Goal: Task Accomplishment & Management: Complete application form

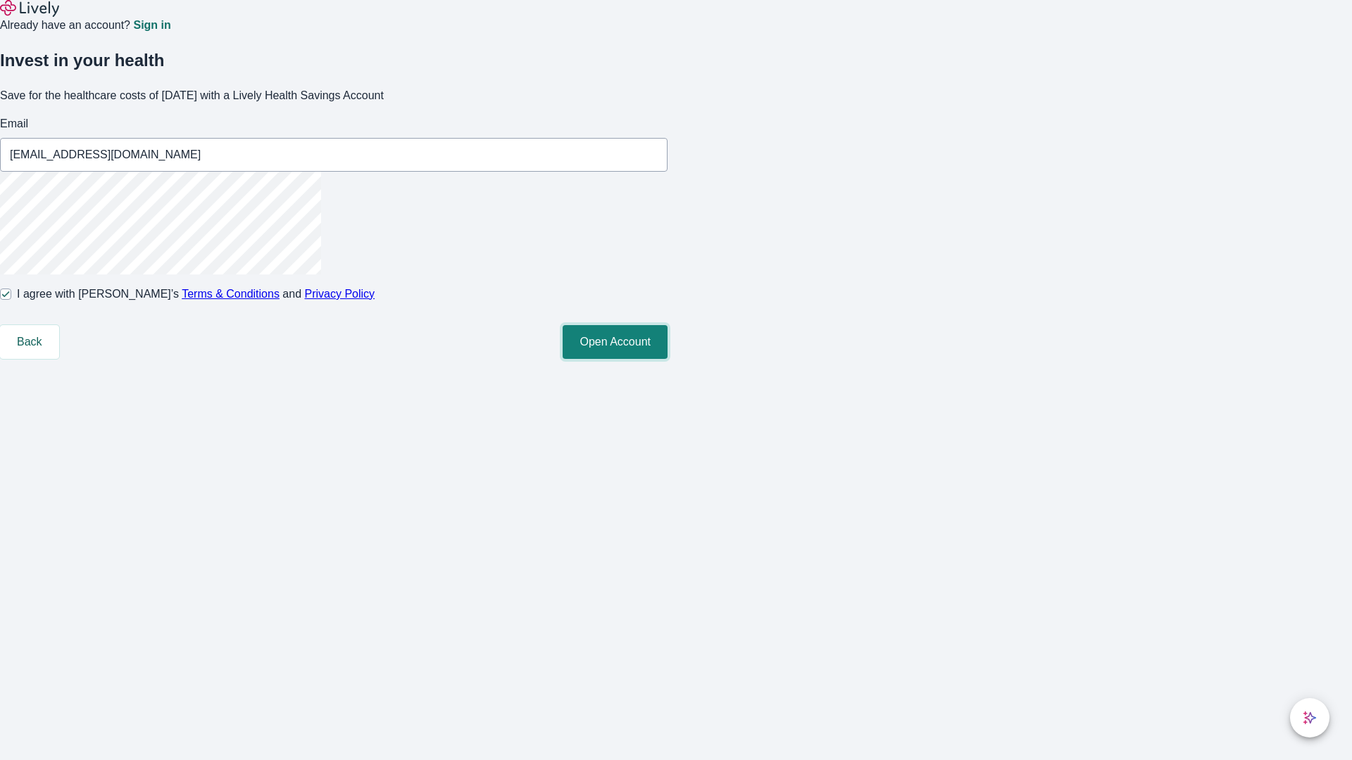
click at [667, 359] on button "Open Account" at bounding box center [615, 342] width 105 height 34
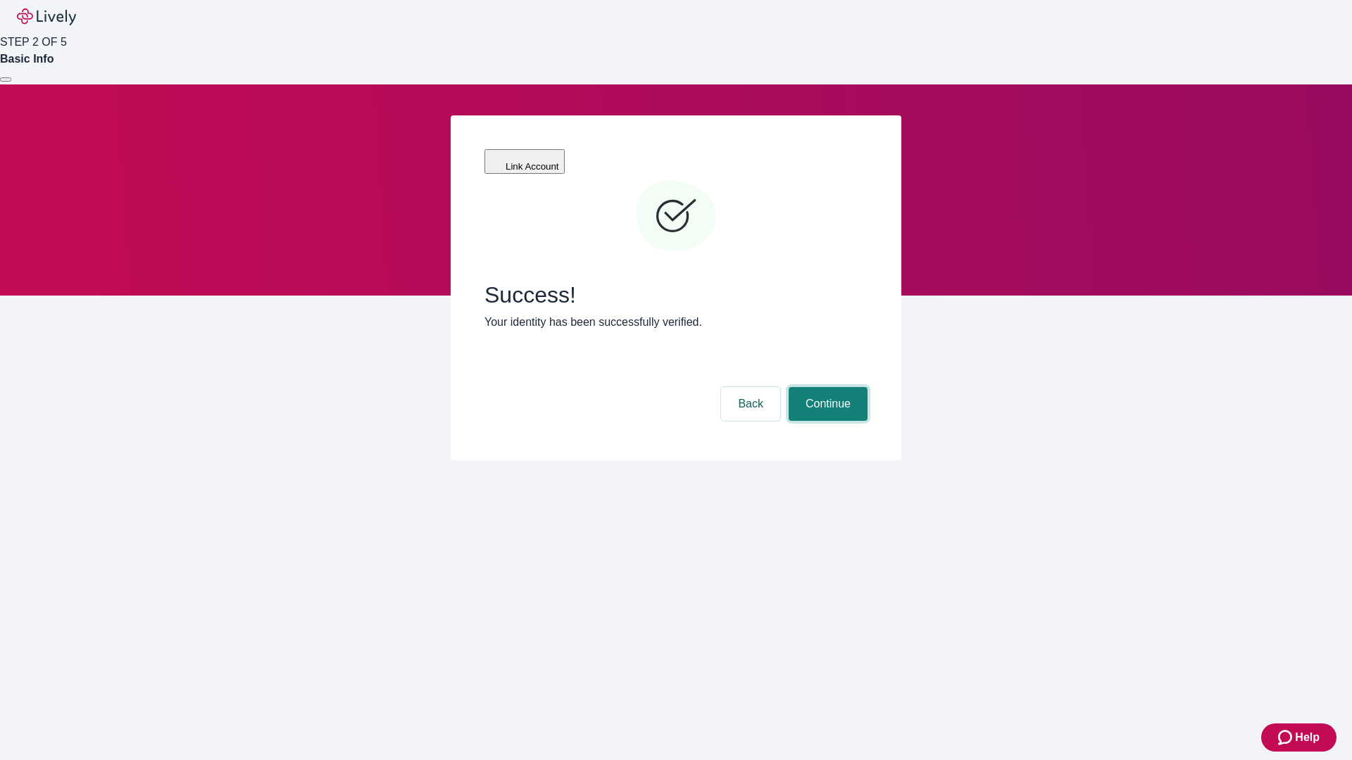
click at [826, 387] on button "Continue" at bounding box center [827, 404] width 79 height 34
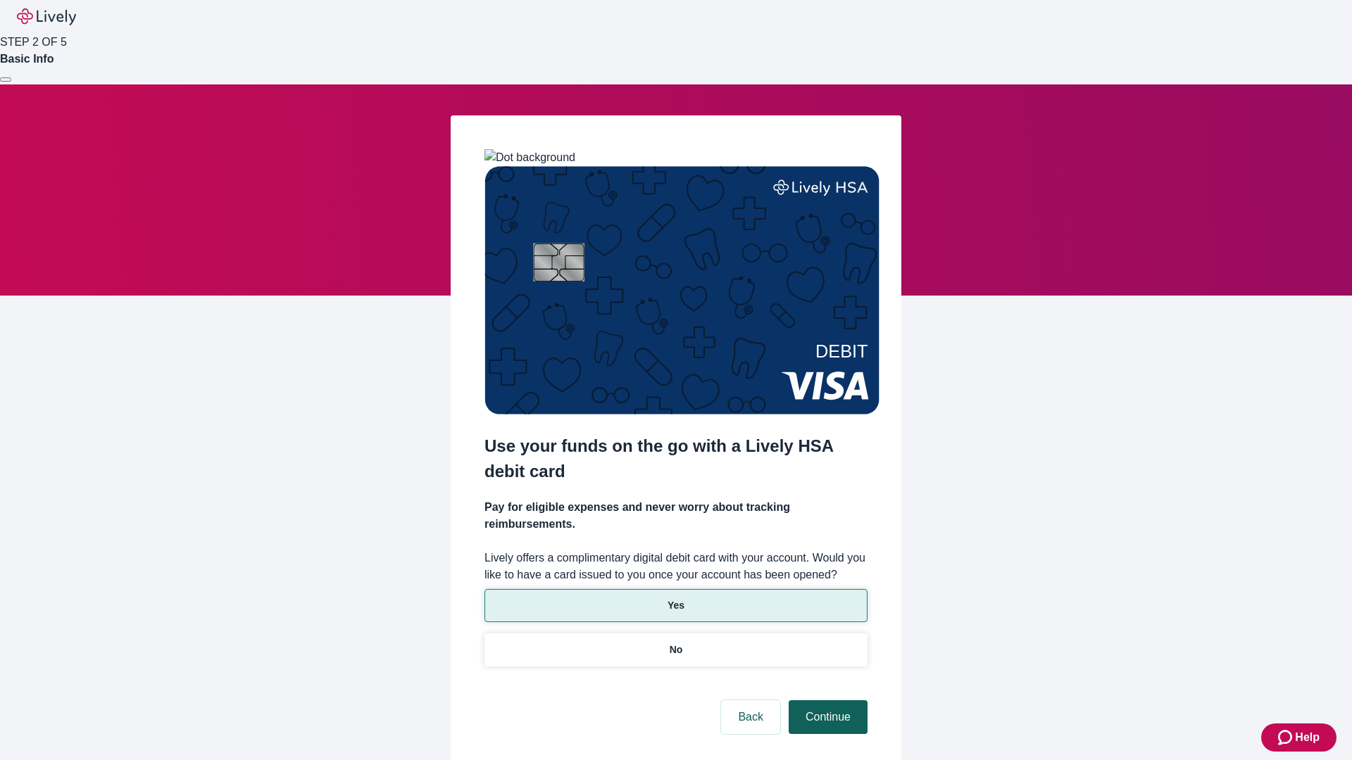
click at [675, 643] on p "No" at bounding box center [676, 650] width 13 height 15
click at [826, 700] on button "Continue" at bounding box center [827, 717] width 79 height 34
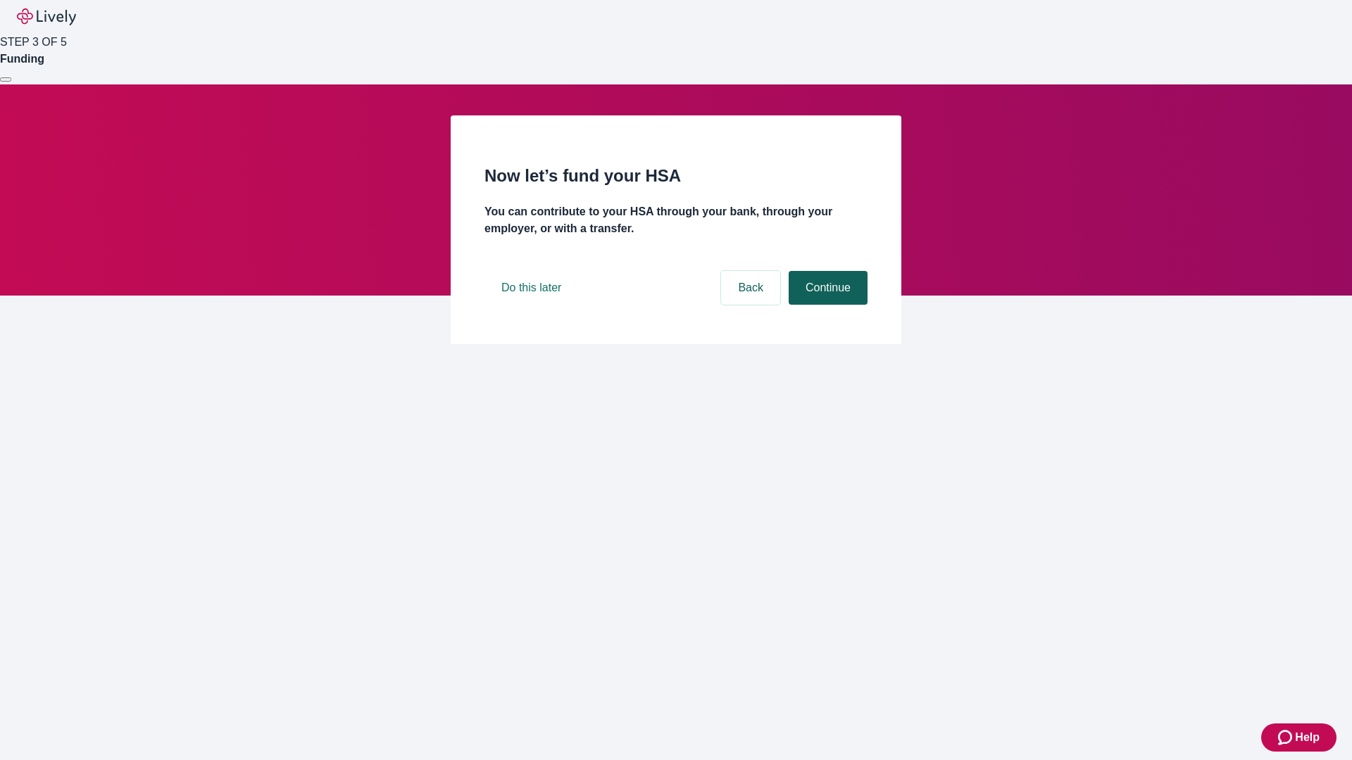
click at [826, 305] on button "Continue" at bounding box center [827, 288] width 79 height 34
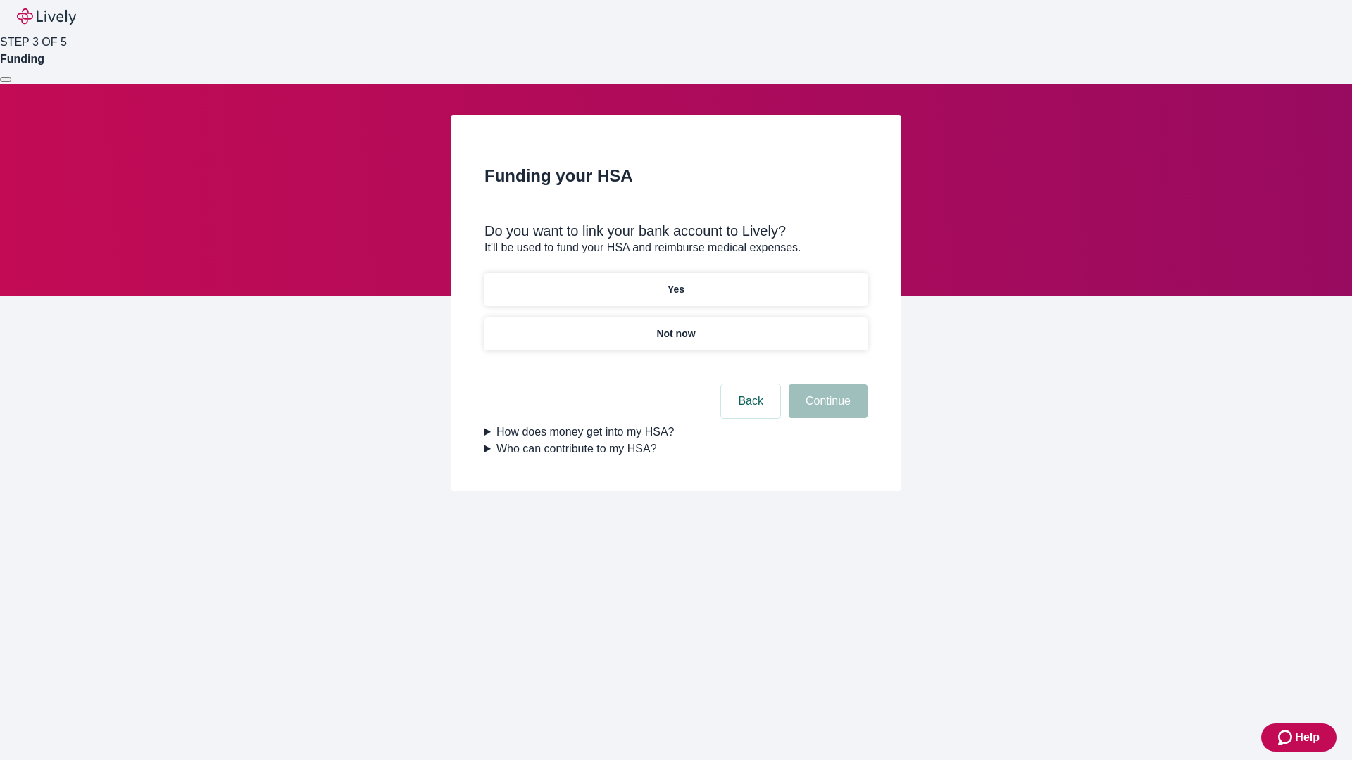
click at [675, 327] on p "Not now" at bounding box center [675, 334] width 39 height 15
click at [826, 410] on button "Continue" at bounding box center [827, 401] width 79 height 34
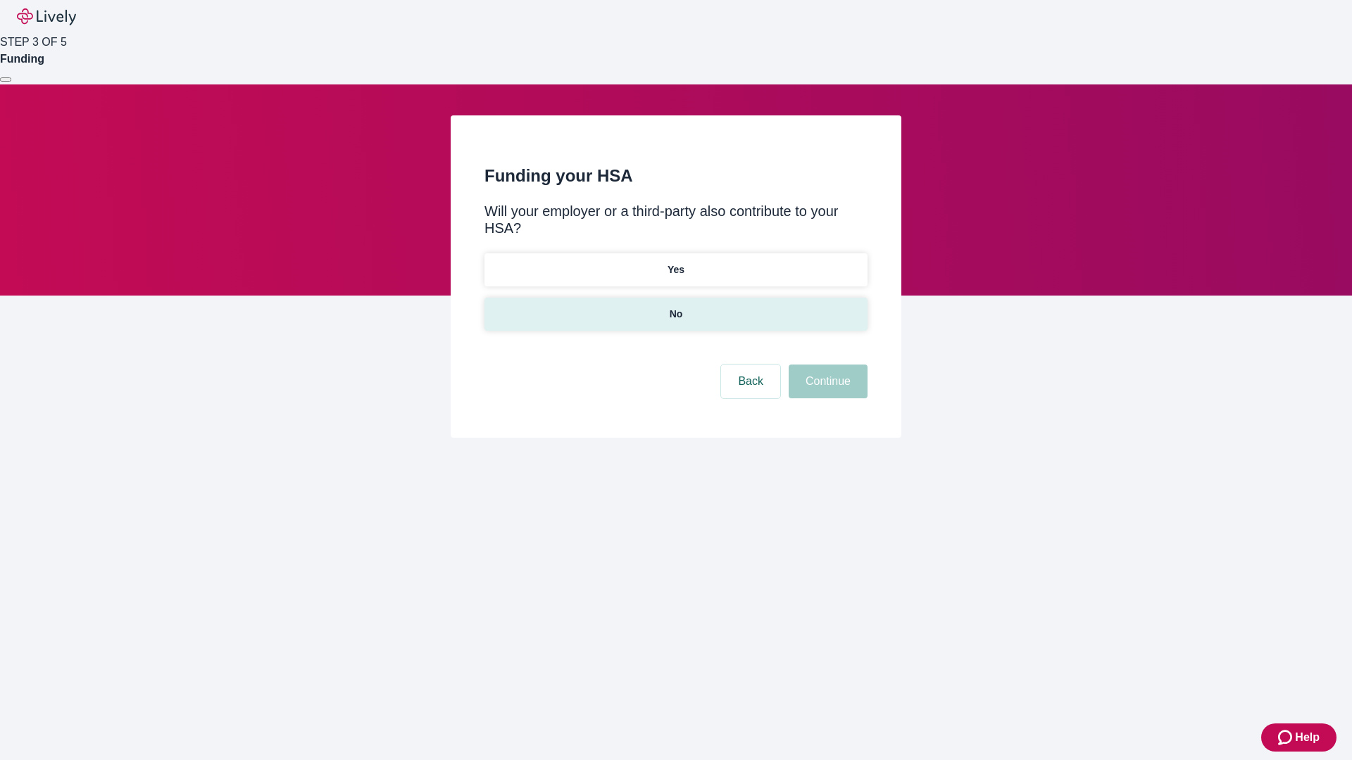
click at [675, 307] on p "No" at bounding box center [676, 314] width 13 height 15
click at [826, 365] on button "Continue" at bounding box center [827, 382] width 79 height 34
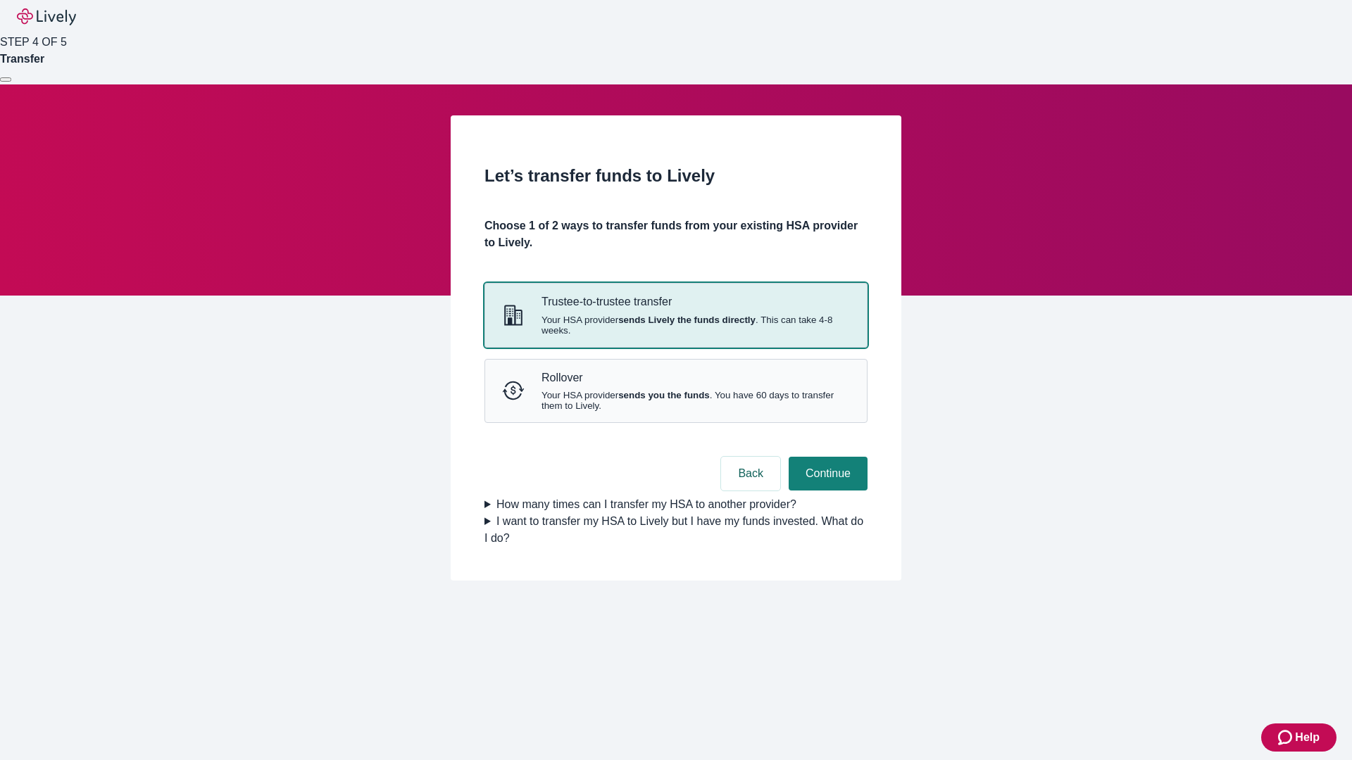
click at [675, 325] on strong "sends Lively the funds directly" at bounding box center [686, 320] width 137 height 11
click at [826, 491] on button "Continue" at bounding box center [827, 474] width 79 height 34
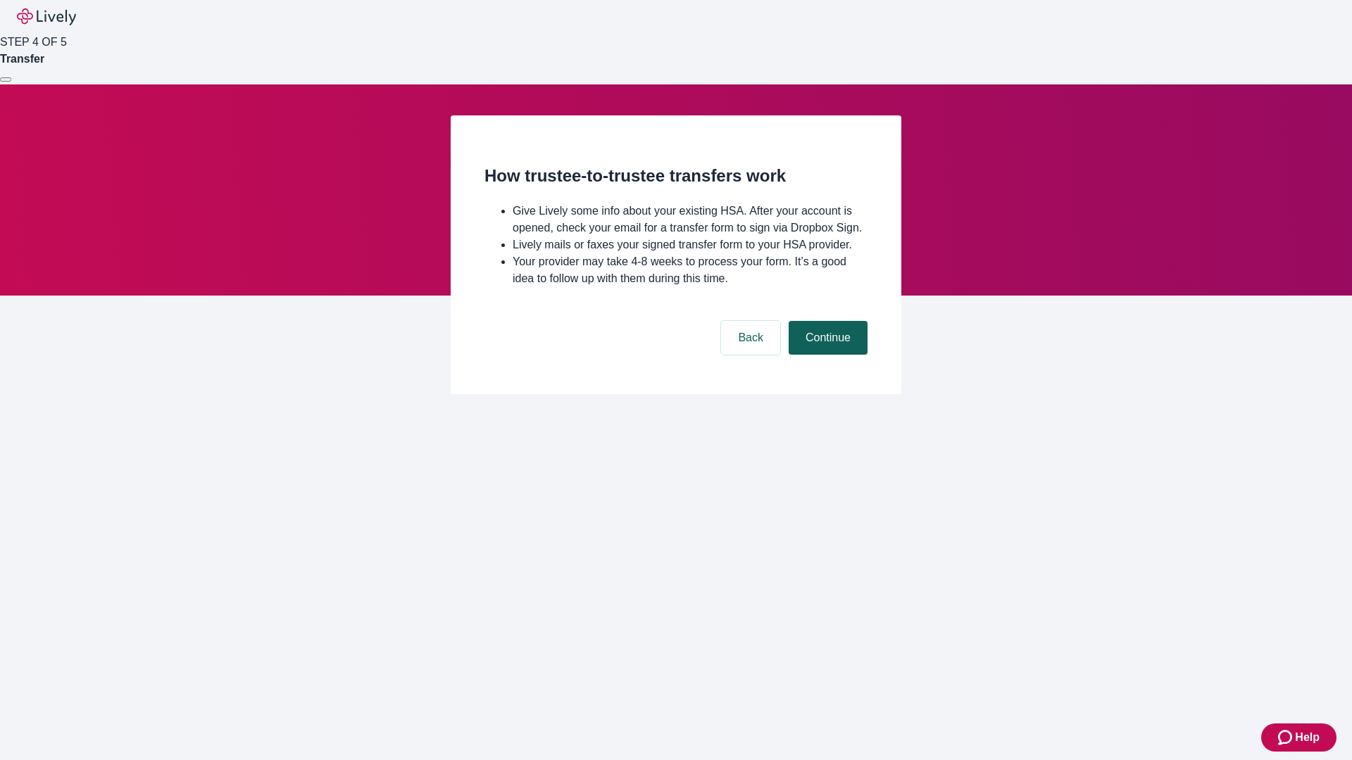
click at [826, 355] on button "Continue" at bounding box center [827, 338] width 79 height 34
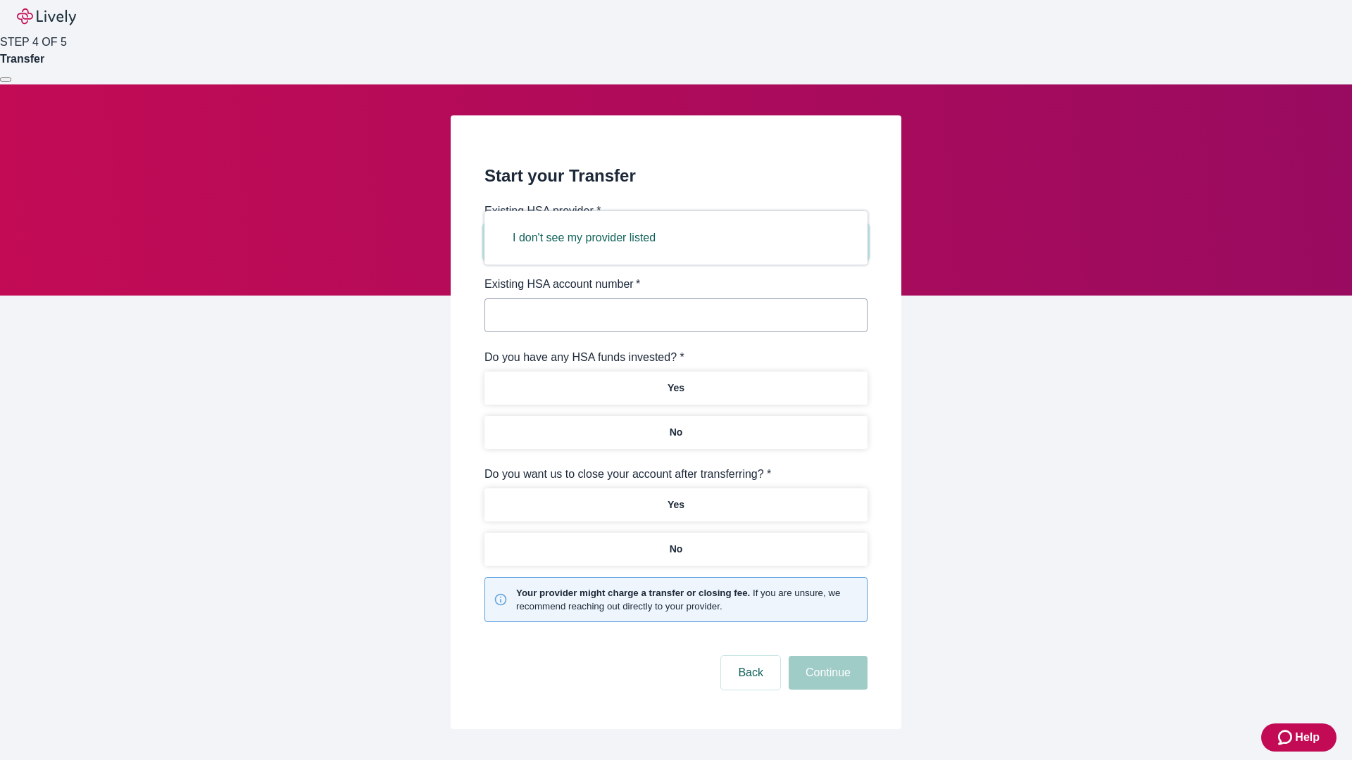
click at [589, 238] on button "I don't see my provider listed" at bounding box center [584, 238] width 177 height 34
type input "Other"
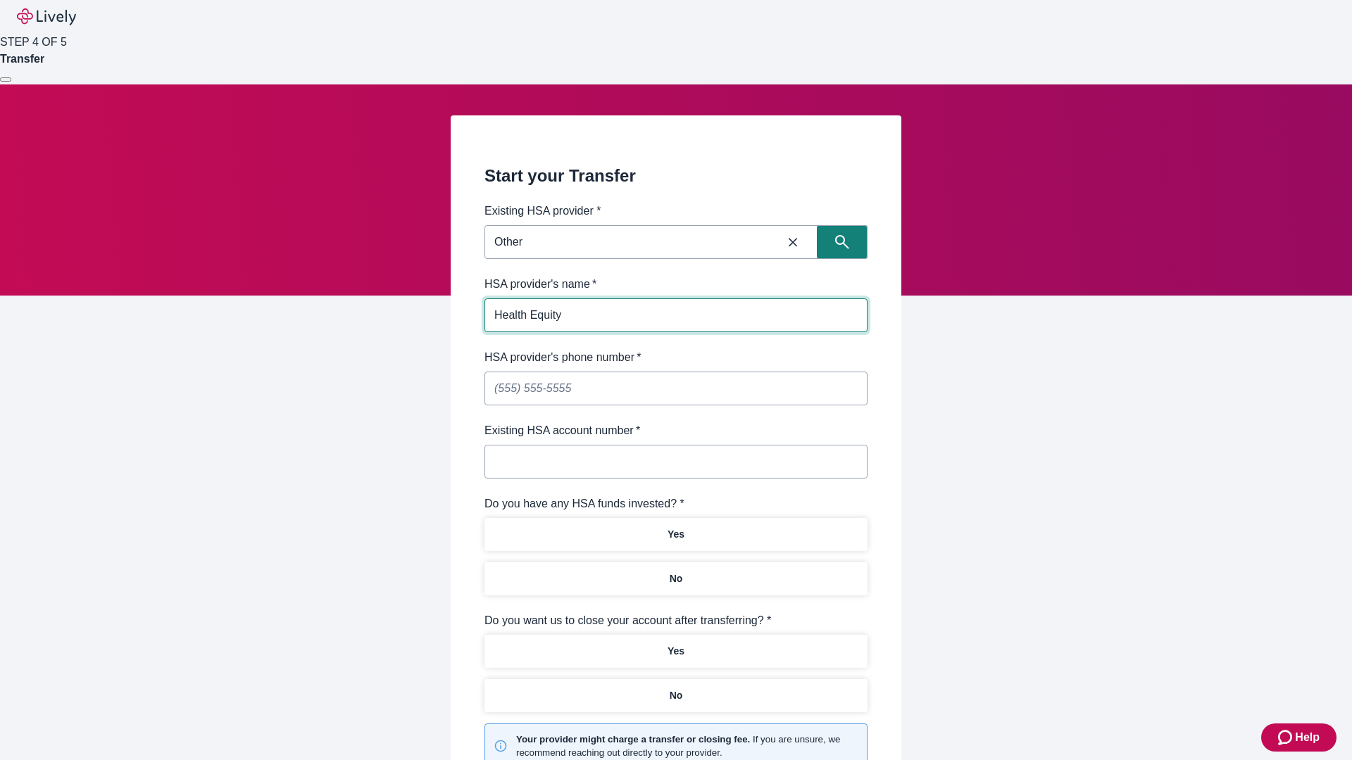
type input "Health Equity"
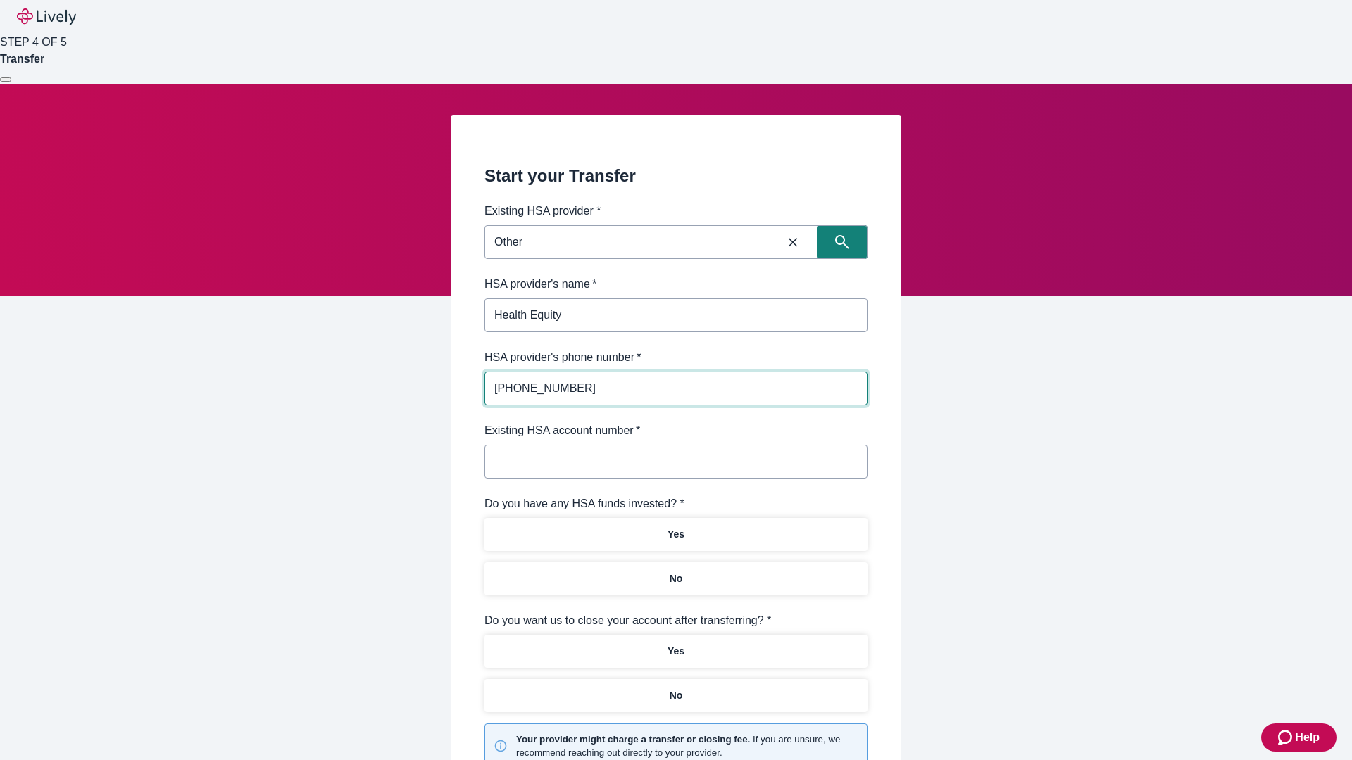
type input "[PHONE_NUMBER]"
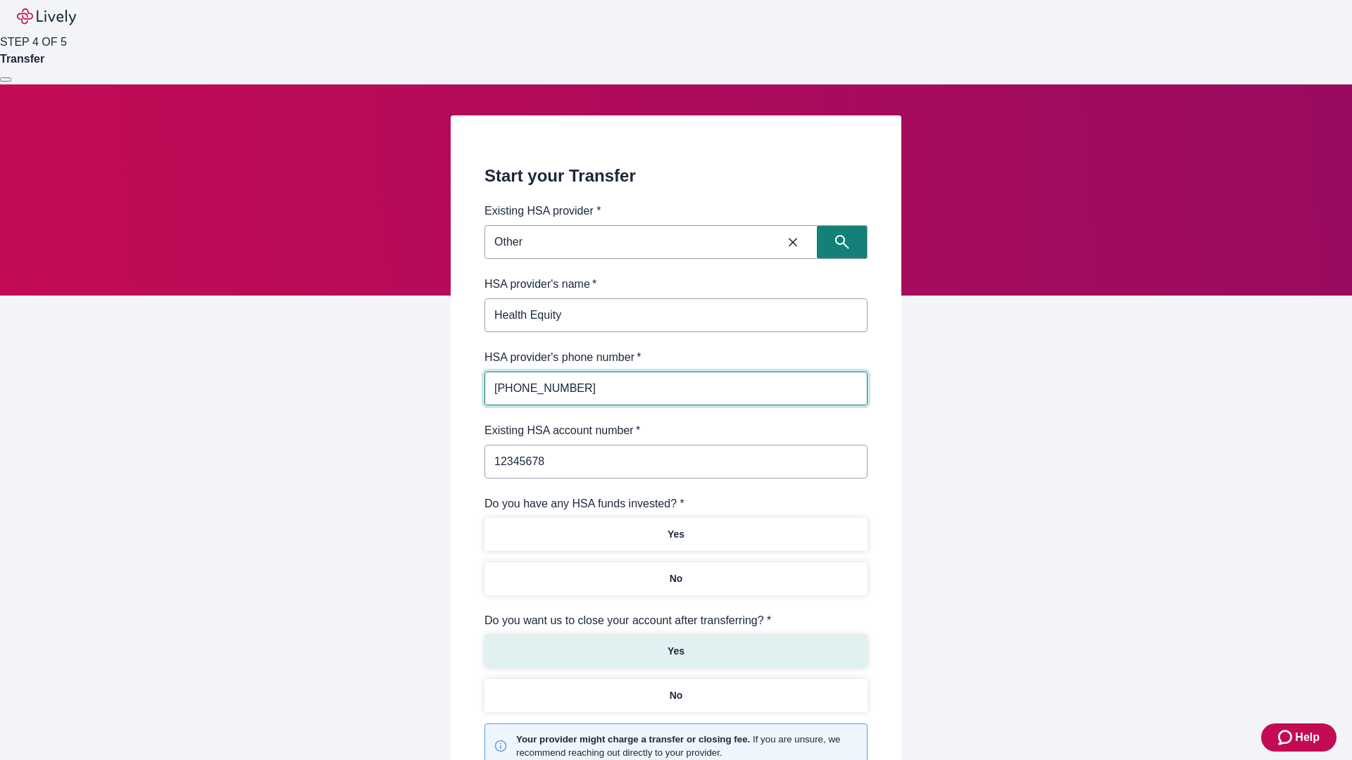
type input "12345678"
click at [675, 572] on p "No" at bounding box center [676, 579] width 13 height 15
click at [675, 644] on p "Yes" at bounding box center [675, 651] width 17 height 15
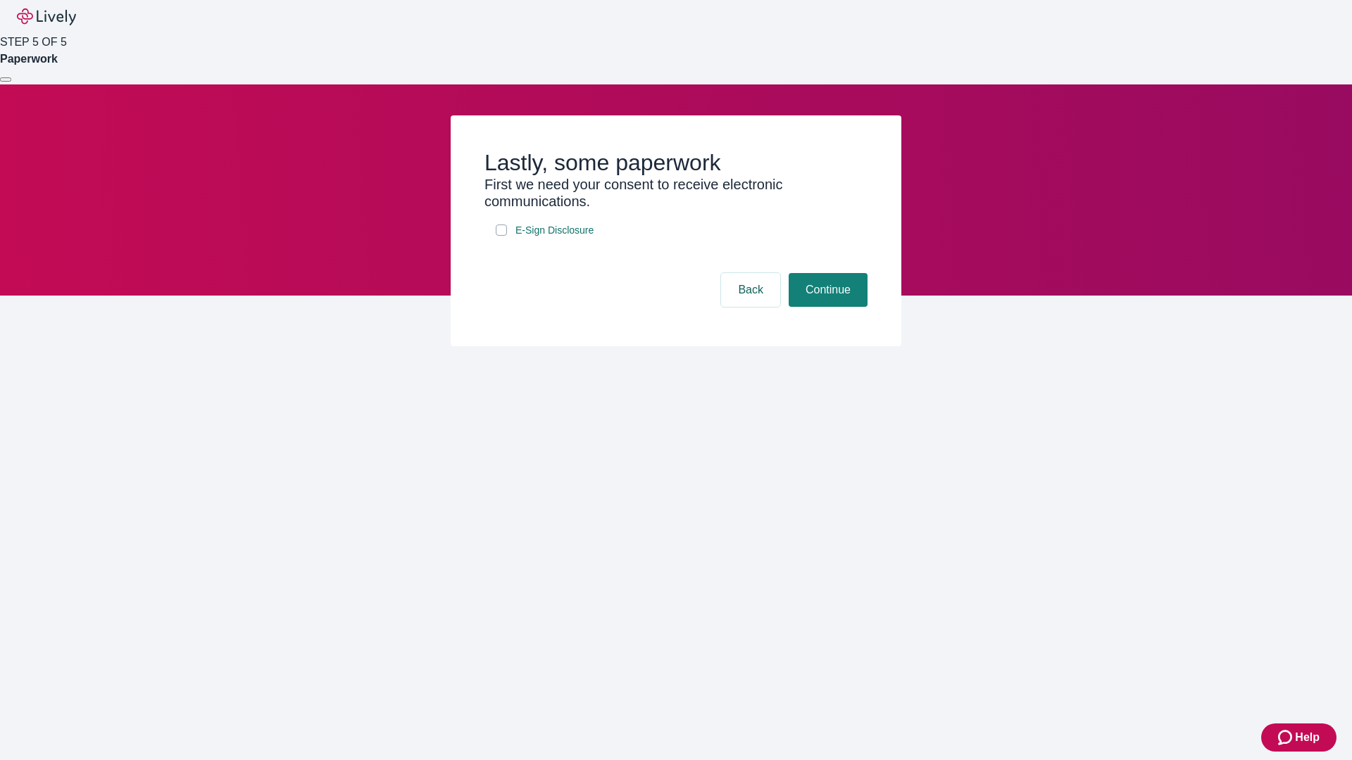
click at [501, 236] on input "E-Sign Disclosure" at bounding box center [501, 230] width 11 height 11
checkbox input "true"
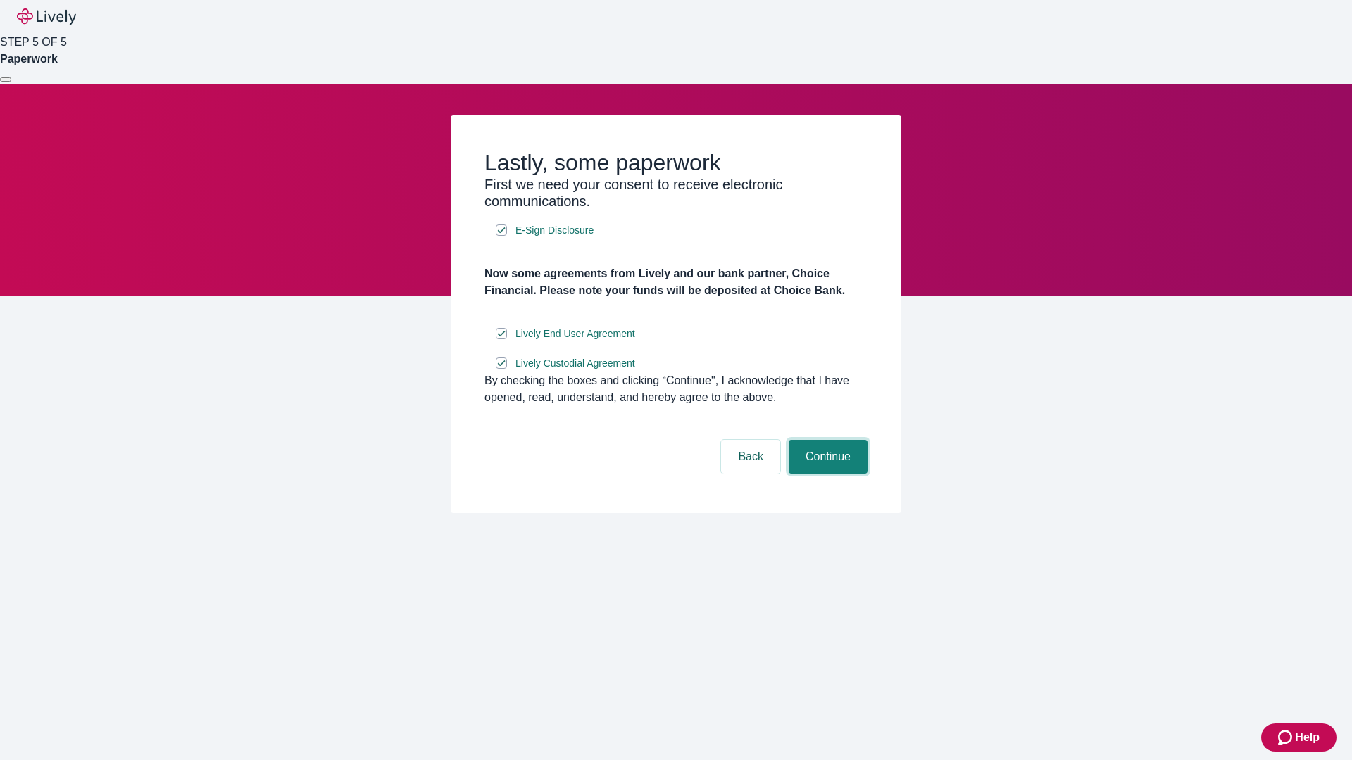
click at [826, 474] on button "Continue" at bounding box center [827, 457] width 79 height 34
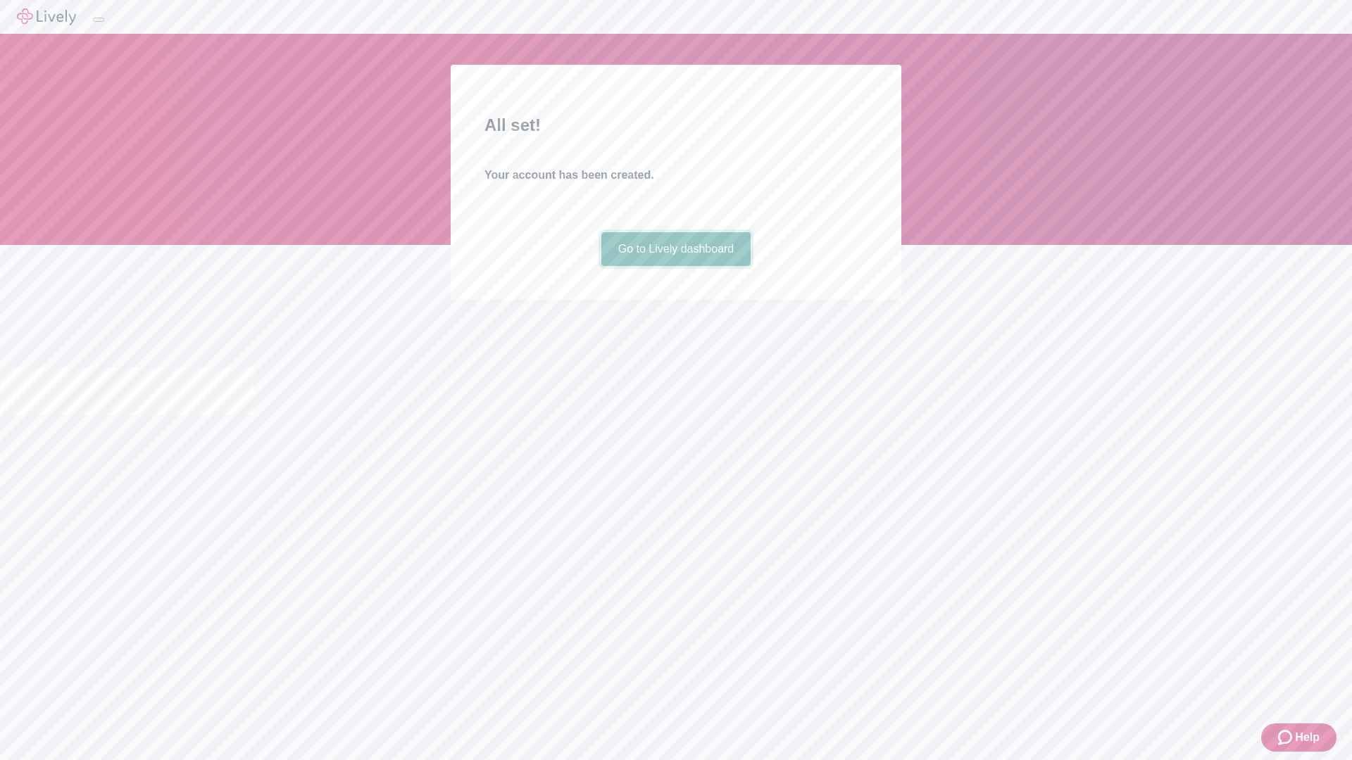
click at [675, 266] on link "Go to Lively dashboard" at bounding box center [676, 249] width 150 height 34
